Goal: Book appointment/travel/reservation

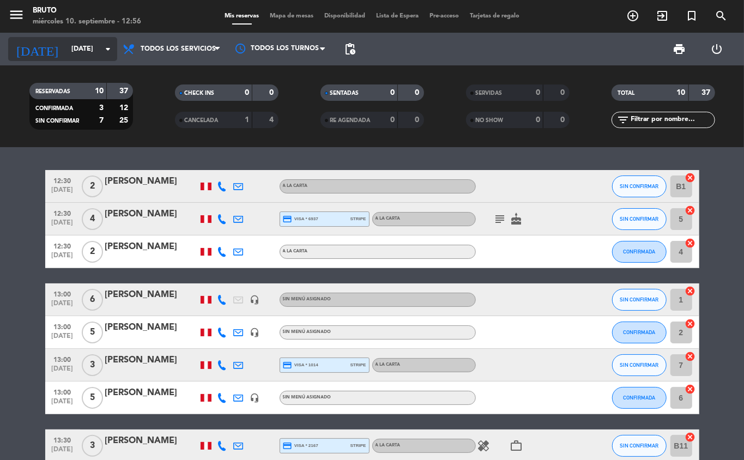
click at [74, 47] on input "[DATE]" at bounding box center [112, 49] width 92 height 19
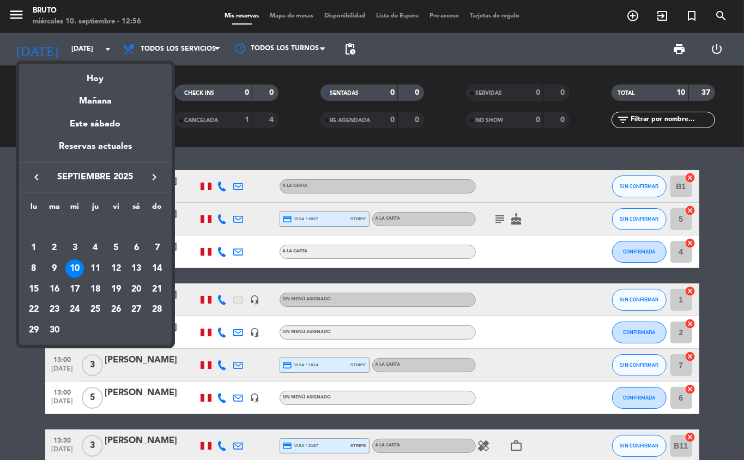
click at [73, 265] on div "10" at bounding box center [74, 269] width 19 height 19
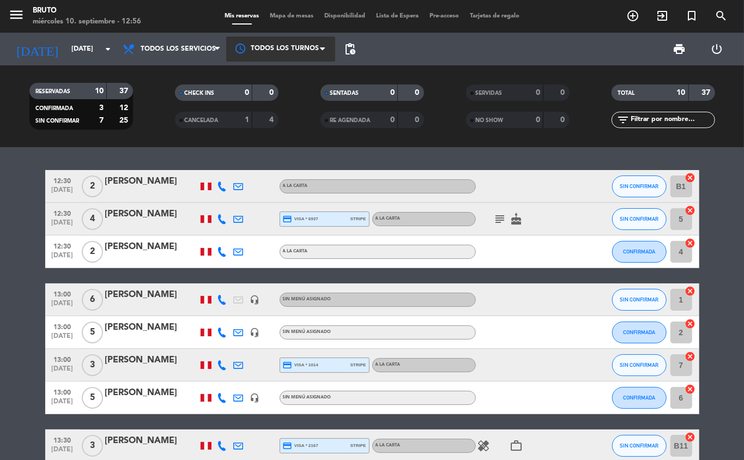
click at [314, 40] on div at bounding box center [280, 49] width 109 height 25
click at [303, 49] on div at bounding box center [280, 49] width 109 height 25
click at [317, 52] on div at bounding box center [280, 49] width 109 height 25
click at [318, 74] on div "Todos los turnos" at bounding box center [280, 74] width 109 height 24
click at [202, 49] on span "Todos los servicios" at bounding box center [178, 49] width 75 height 8
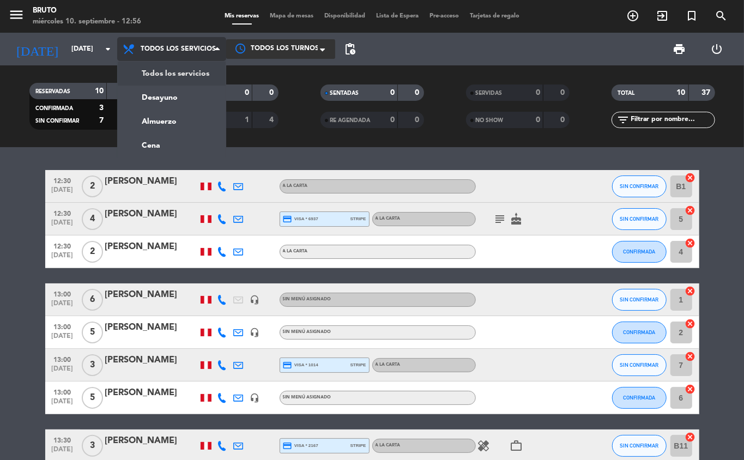
click at [166, 120] on div "menu Bruto [DATE] 10. septiembre - 12:56 Mis reservas Mapa de mesas Disponibili…" at bounding box center [372, 73] width 744 height 147
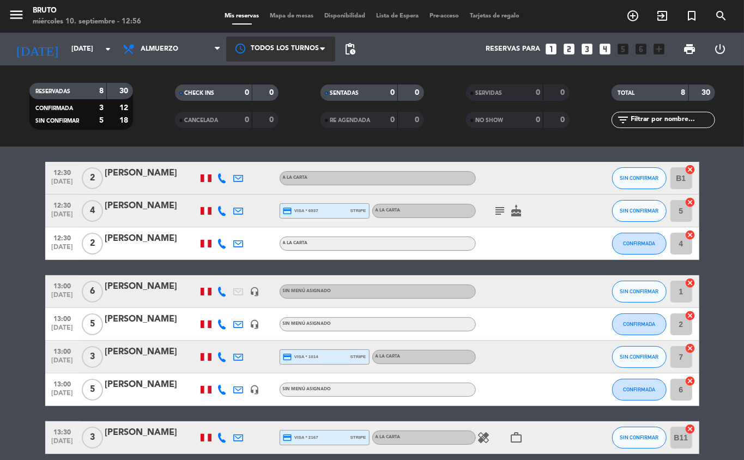
scroll to position [79, 0]
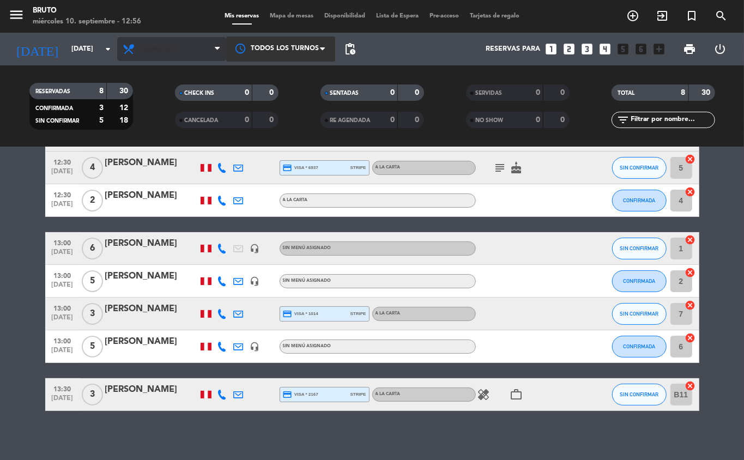
click at [189, 44] on span "Almuerzo" at bounding box center [171, 49] width 109 height 24
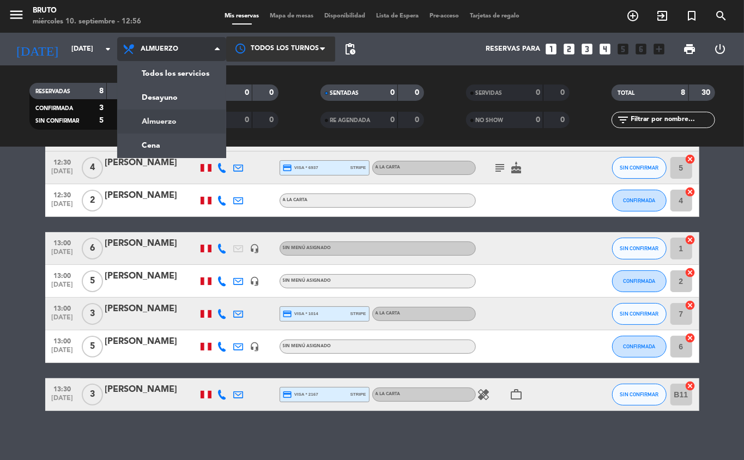
click at [201, 69] on div "menu Bruto [DATE] 10. septiembre - 12:56 Mis reservas Mapa de mesas Disponibili…" at bounding box center [372, 73] width 744 height 147
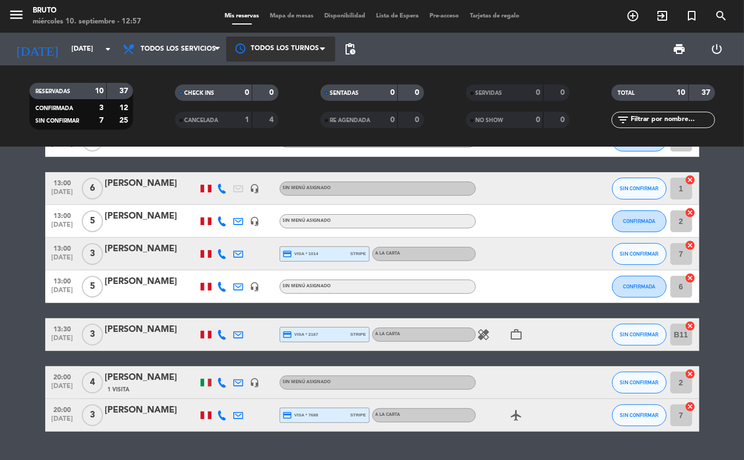
scroll to position [137, 0]
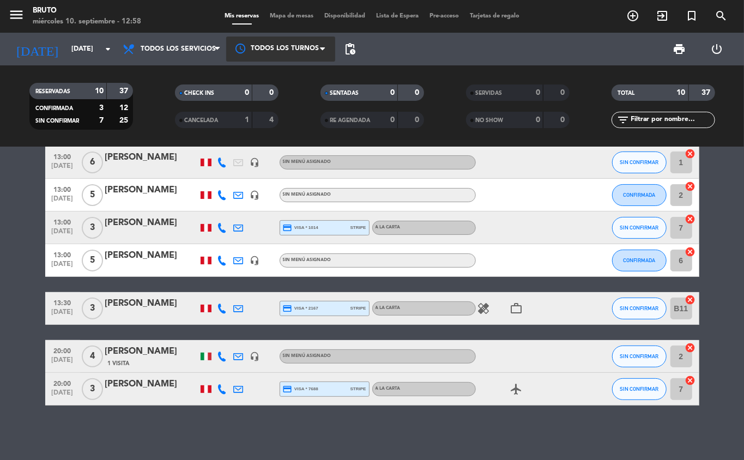
click at [518, 312] on icon "work_outline" at bounding box center [516, 308] width 13 height 13
click at [485, 314] on icon "healing" at bounding box center [484, 308] width 13 height 13
click at [516, 309] on icon "work_outline" at bounding box center [516, 308] width 13 height 13
click at [490, 314] on icon "healing" at bounding box center [484, 308] width 13 height 13
